Goal: Browse casually: Explore the website without a specific task or goal

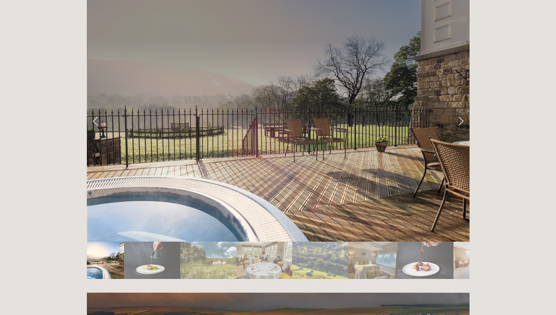
scroll to position [1355, 0]
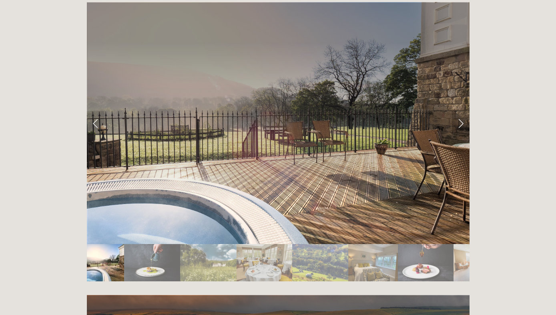
click at [461, 111] on link "Next Slide" at bounding box center [461, 123] width 18 height 24
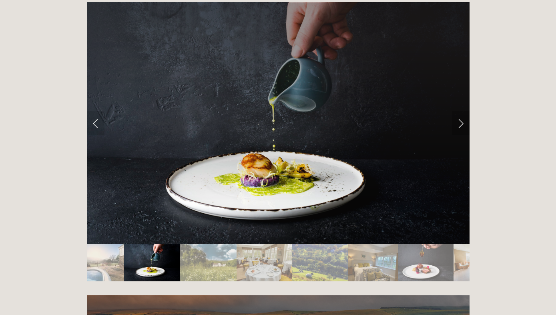
click at [461, 111] on link "Next Slide" at bounding box center [461, 123] width 18 height 24
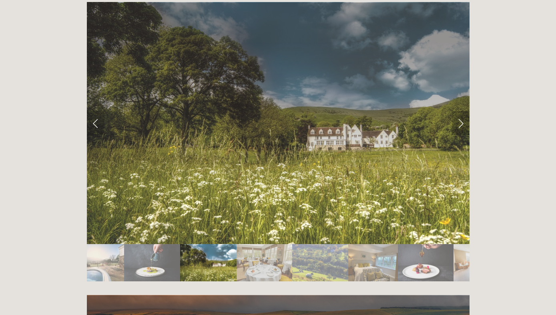
click at [461, 111] on link "Next Slide" at bounding box center [461, 123] width 18 height 24
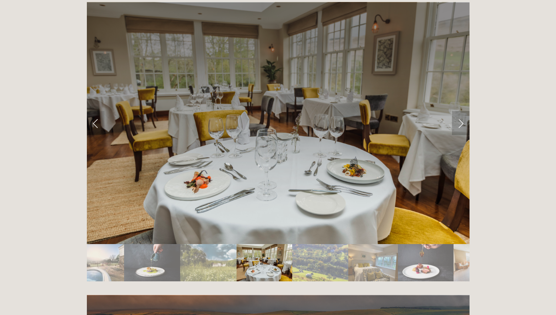
click at [461, 111] on link "Next Slide" at bounding box center [461, 123] width 18 height 24
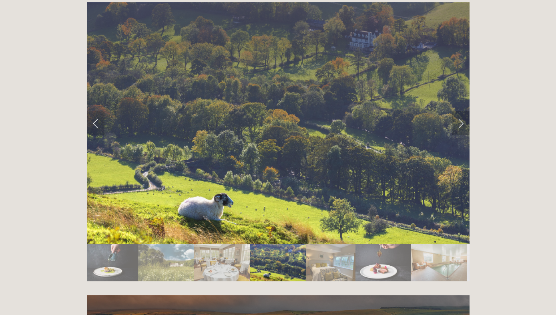
click at [461, 111] on link "Next Slide" at bounding box center [461, 123] width 18 height 24
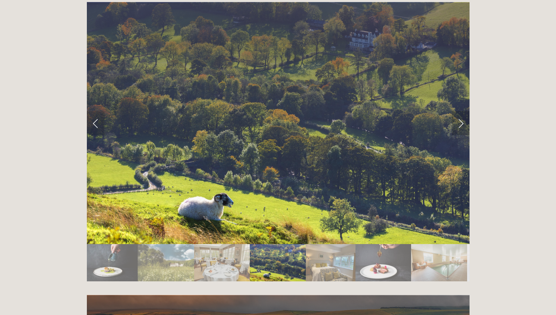
click at [461, 111] on link "Next Slide" at bounding box center [461, 123] width 18 height 24
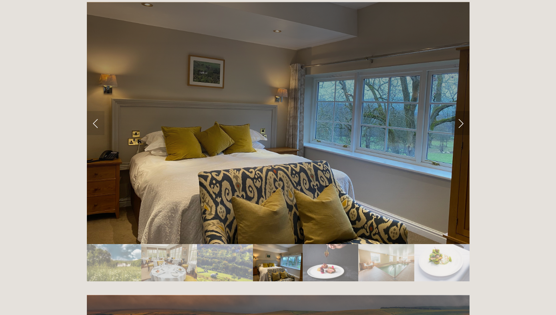
click at [461, 111] on link "Next Slide" at bounding box center [461, 123] width 18 height 24
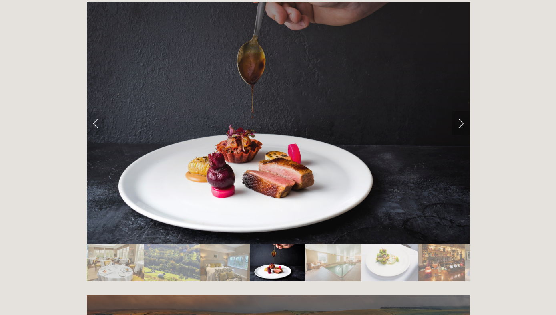
click at [461, 111] on link "Next Slide" at bounding box center [461, 123] width 18 height 24
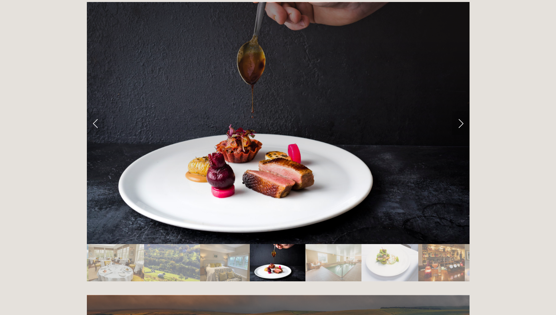
click at [461, 111] on link "Next Slide" at bounding box center [461, 123] width 18 height 24
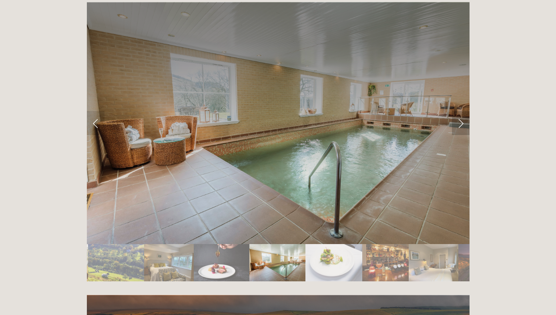
click at [461, 111] on link "Next Slide" at bounding box center [461, 123] width 18 height 24
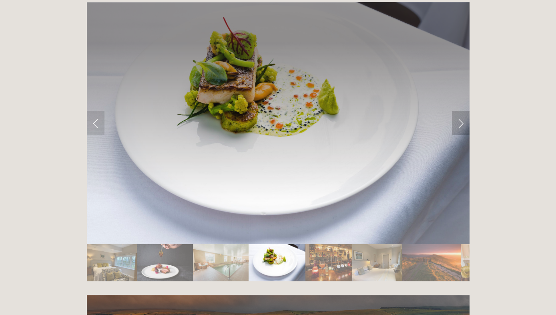
click at [461, 111] on link "Next Slide" at bounding box center [461, 123] width 18 height 24
click at [460, 111] on link "Next Slide" at bounding box center [461, 123] width 18 height 24
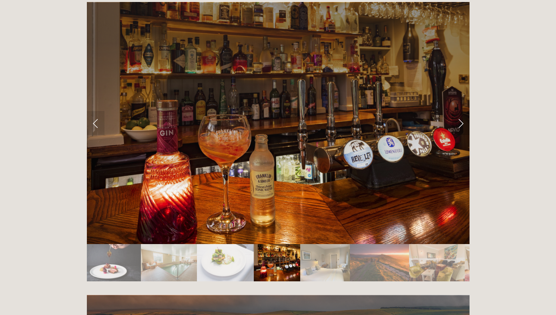
click at [460, 111] on link "Next Slide" at bounding box center [461, 123] width 18 height 24
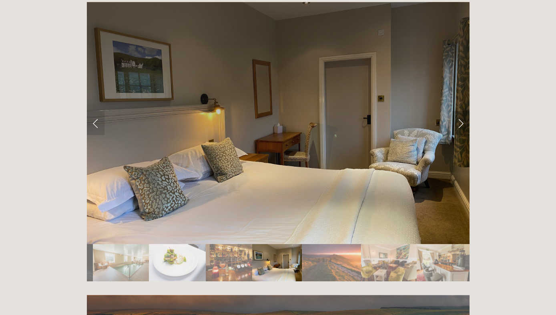
click at [460, 111] on link "Next Slide" at bounding box center [461, 123] width 18 height 24
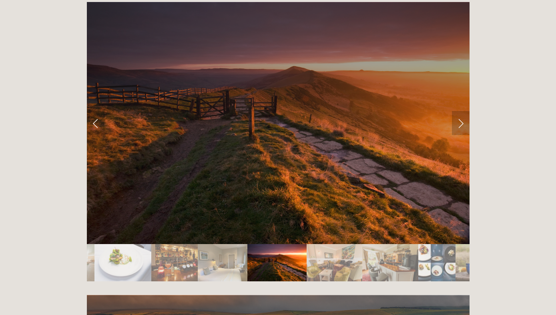
click at [460, 111] on link "Next Slide" at bounding box center [461, 123] width 18 height 24
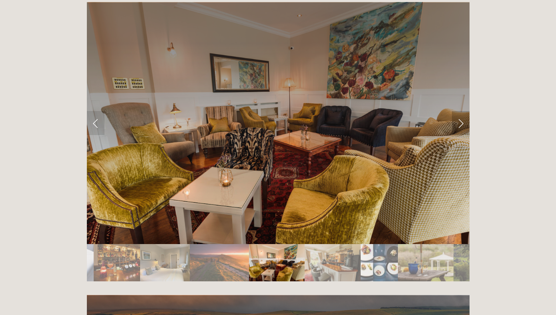
click at [460, 111] on link "Next Slide" at bounding box center [461, 123] width 18 height 24
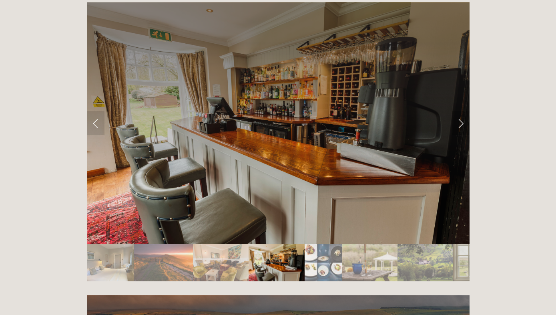
click at [460, 111] on link "Next Slide" at bounding box center [461, 123] width 18 height 24
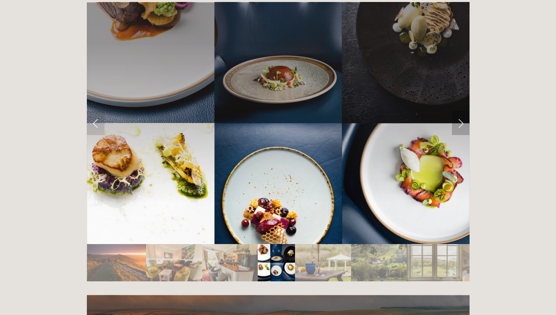
click at [460, 111] on link "Next Slide" at bounding box center [461, 123] width 18 height 24
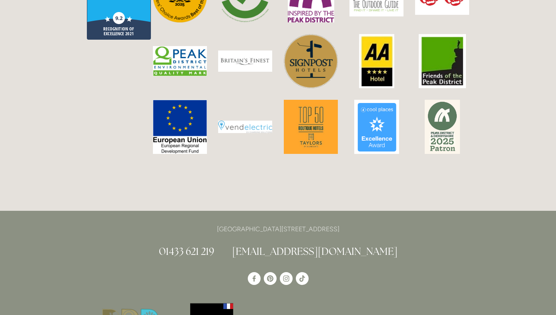
scroll to position [2047, 0]
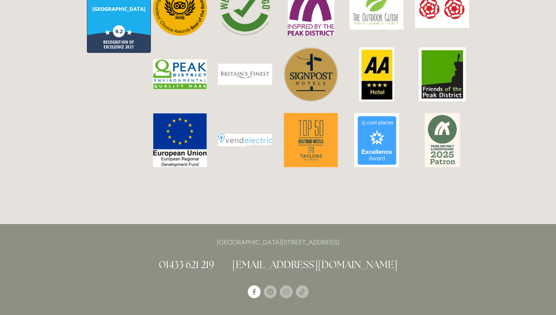
click at [254, 289] on use "Losehill House Hotel & Spa" at bounding box center [254, 292] width 3 height 6
